Goal: Information Seeking & Learning: Learn about a topic

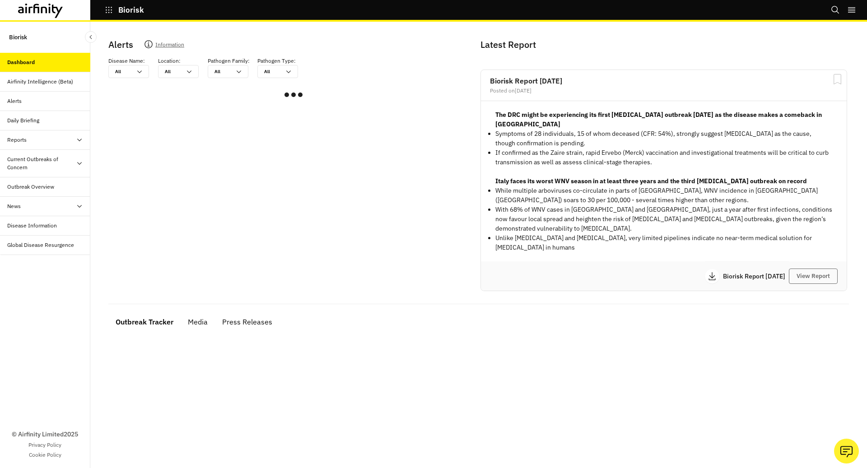
click at [833, 8] on icon "Search" at bounding box center [835, 9] width 9 height 9
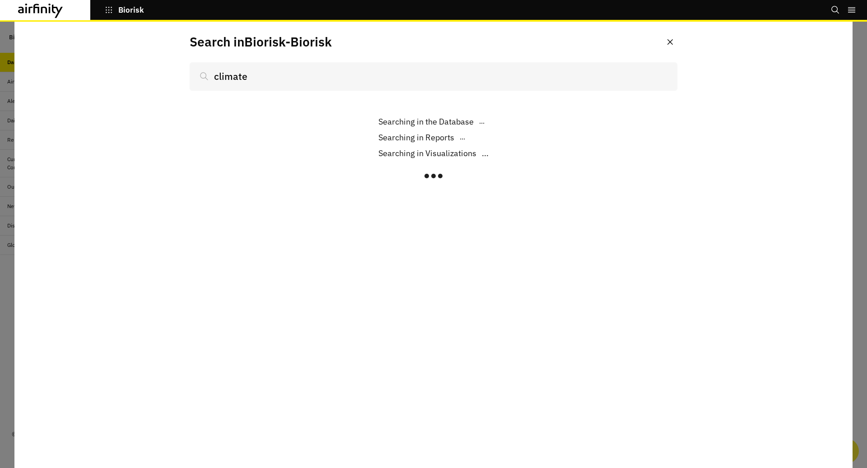
type input "climate"
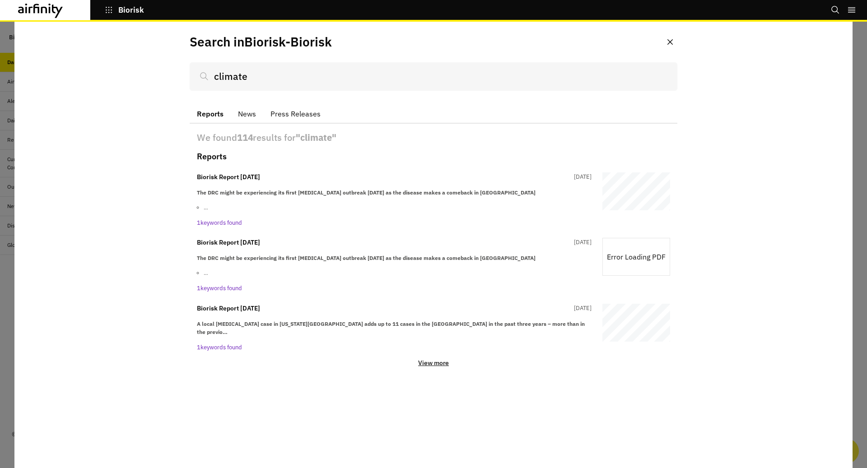
click at [429, 357] on div "View more" at bounding box center [433, 362] width 473 height 11
click at [431, 359] on p "View more" at bounding box center [433, 363] width 31 height 8
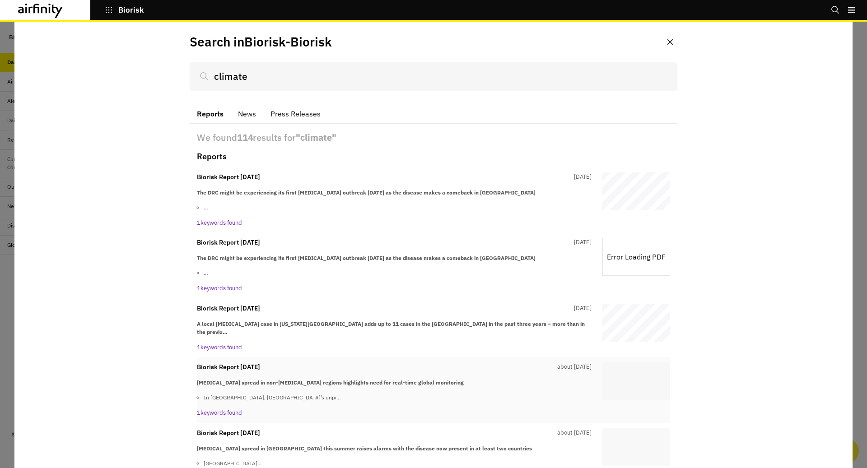
scroll to position [110, 0]
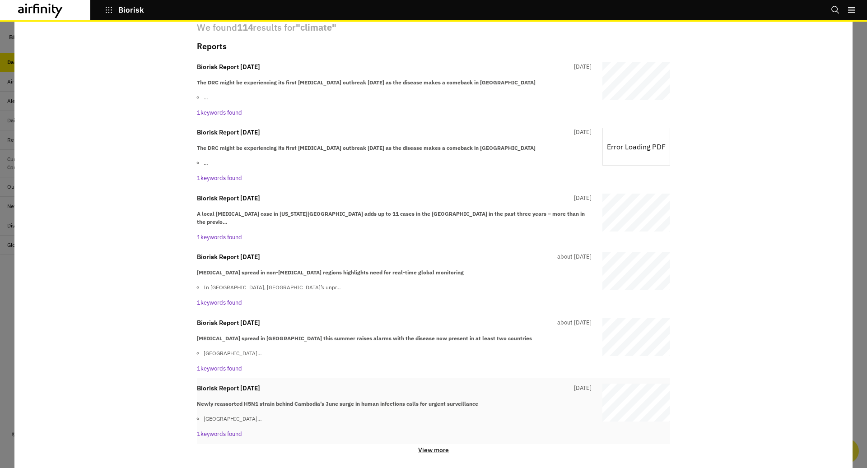
click at [435, 434] on div "Biorisk Report [DATE] [DATE] Newly reassorted H5N1 strain behind Cambodia’s Jun…" at bounding box center [433, 412] width 473 height 66
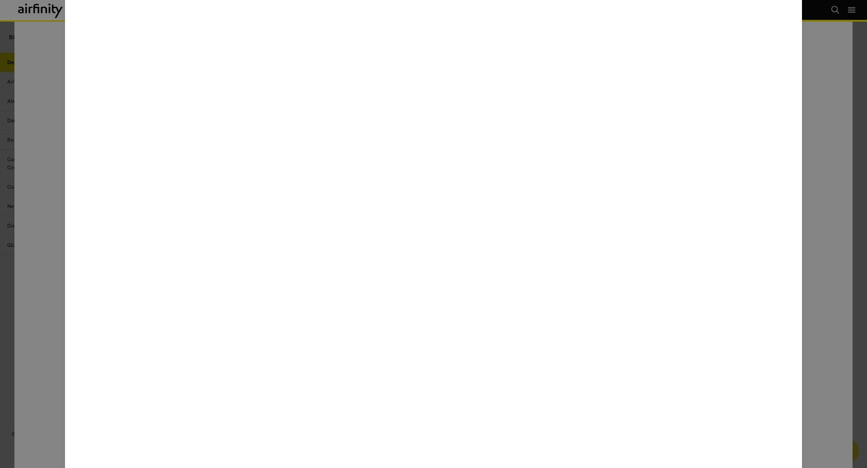
click at [808, 257] on div at bounding box center [433, 234] width 867 height 468
